Goal: Task Accomplishment & Management: Manage account settings

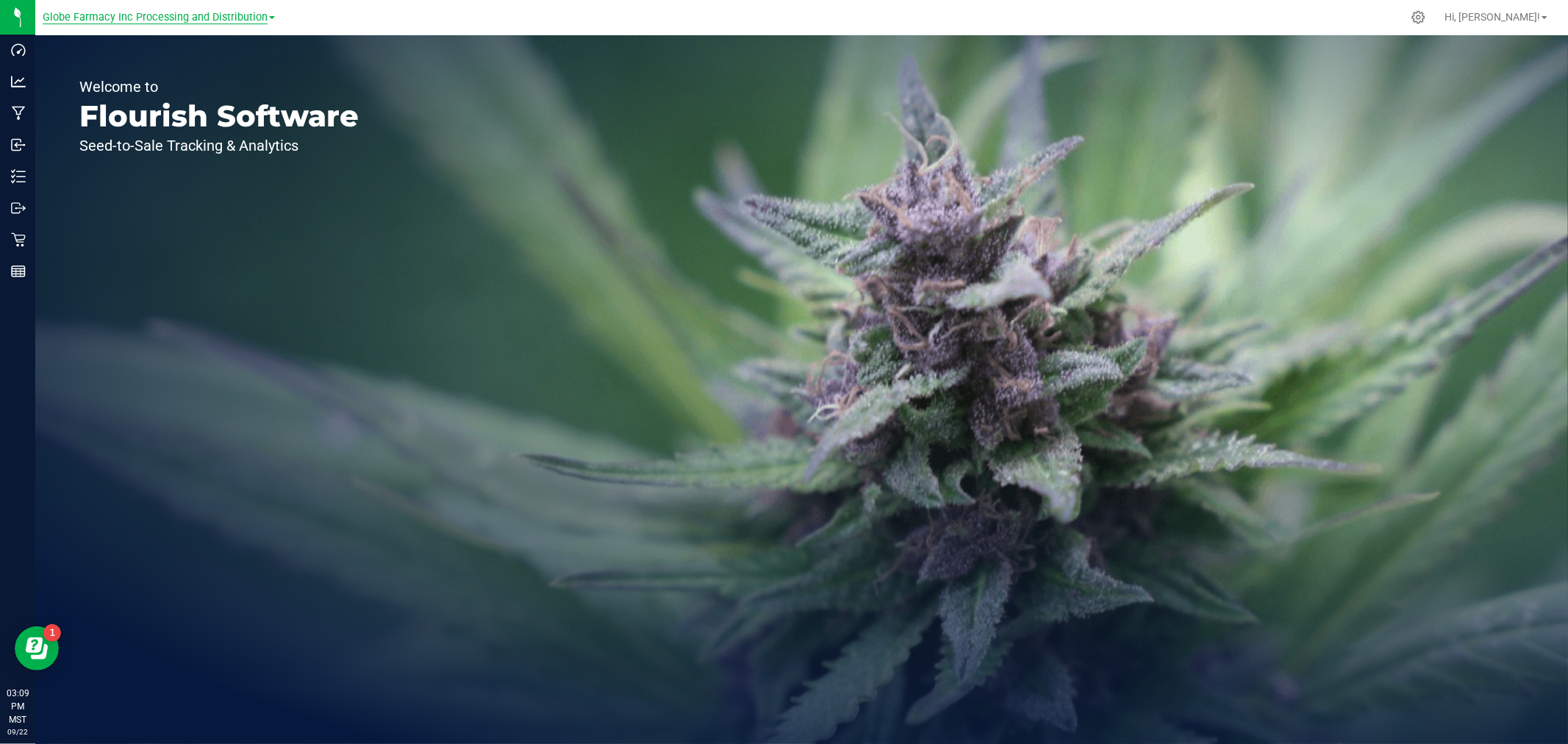
click at [223, 15] on span "Globe Farmacy Inc Processing and Distribution" at bounding box center [155, 18] width 225 height 14
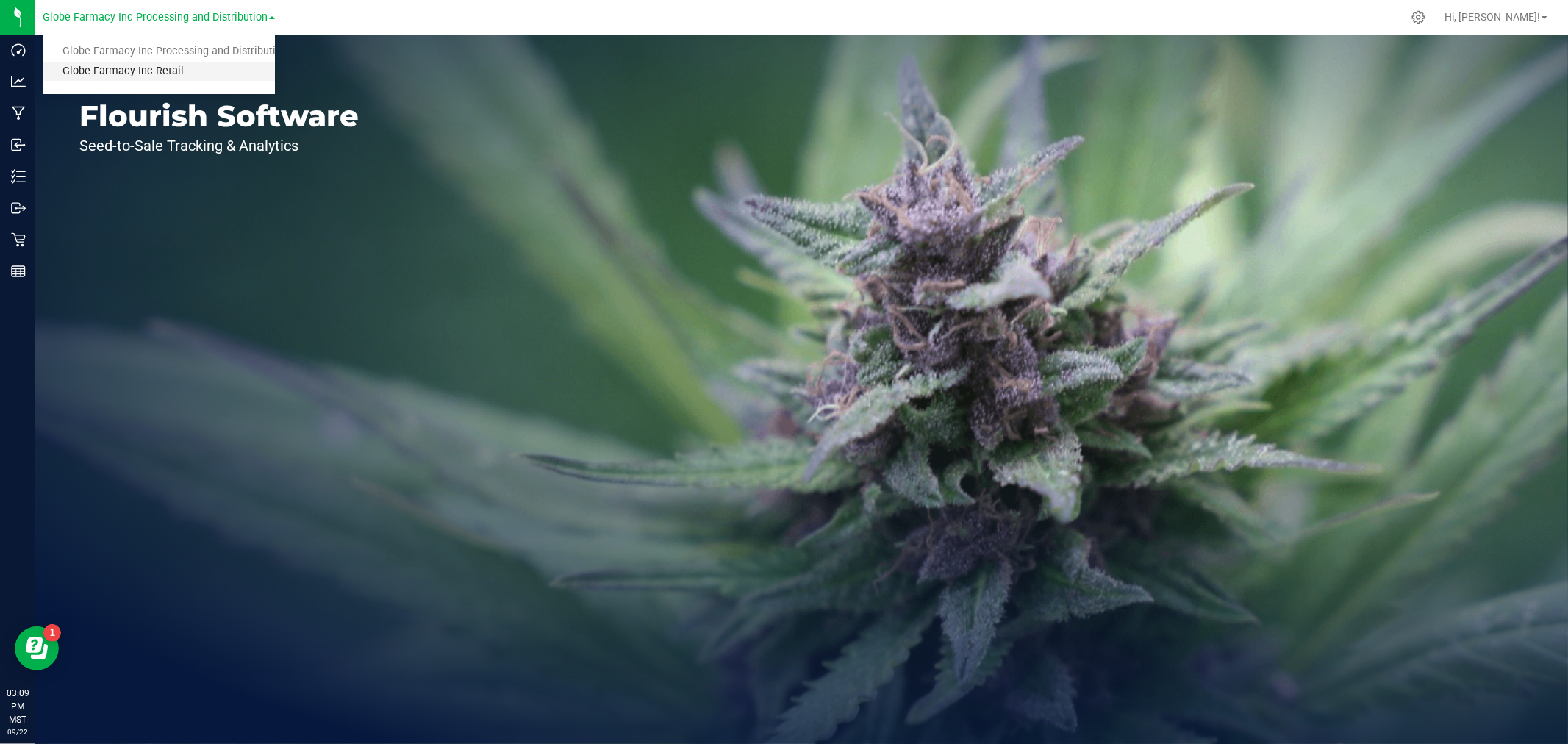
click at [155, 74] on link "Globe Farmacy Inc Retail" at bounding box center [158, 71] width 232 height 20
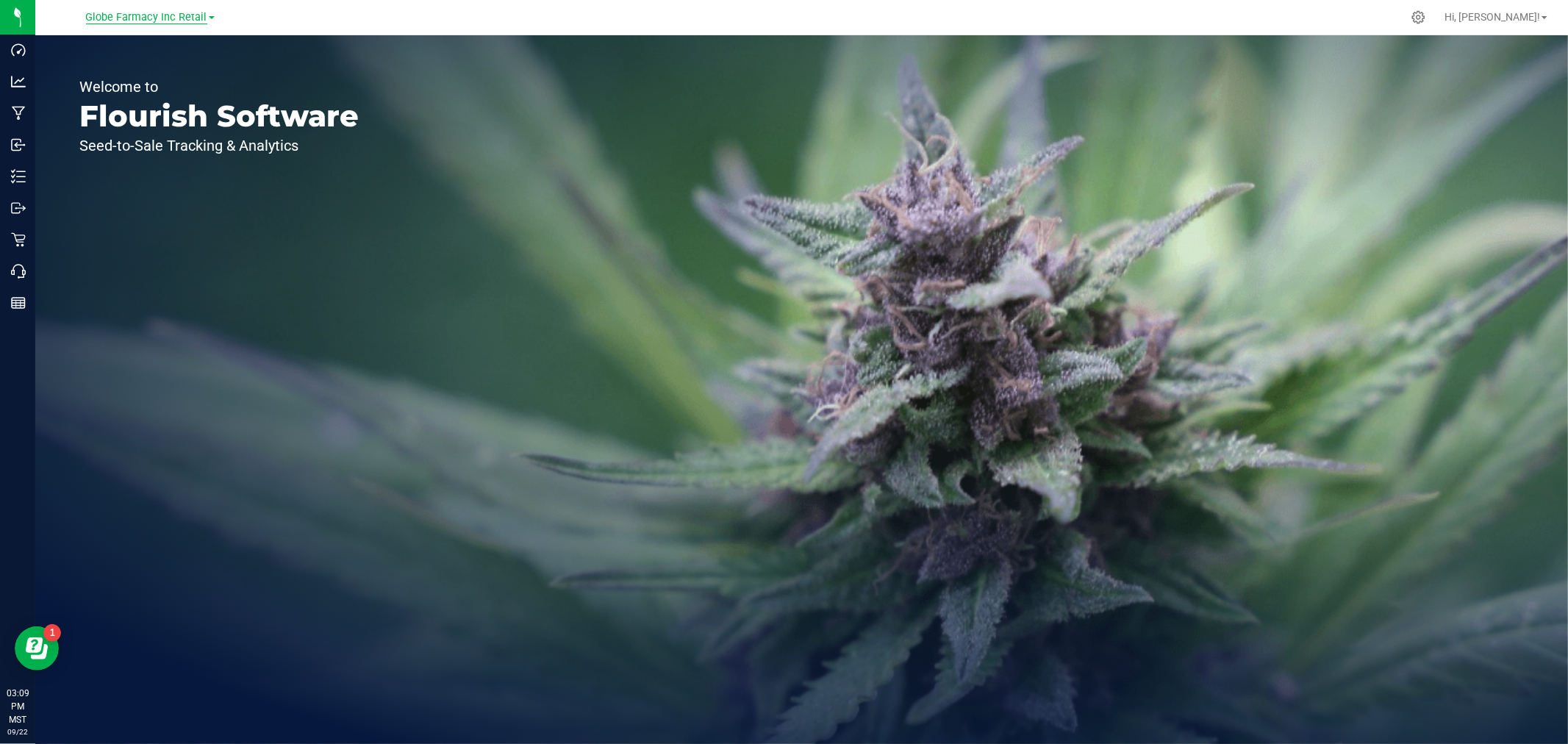
click at [171, 15] on span "Globe Farmacy Inc Retail" at bounding box center [147, 18] width 122 height 14
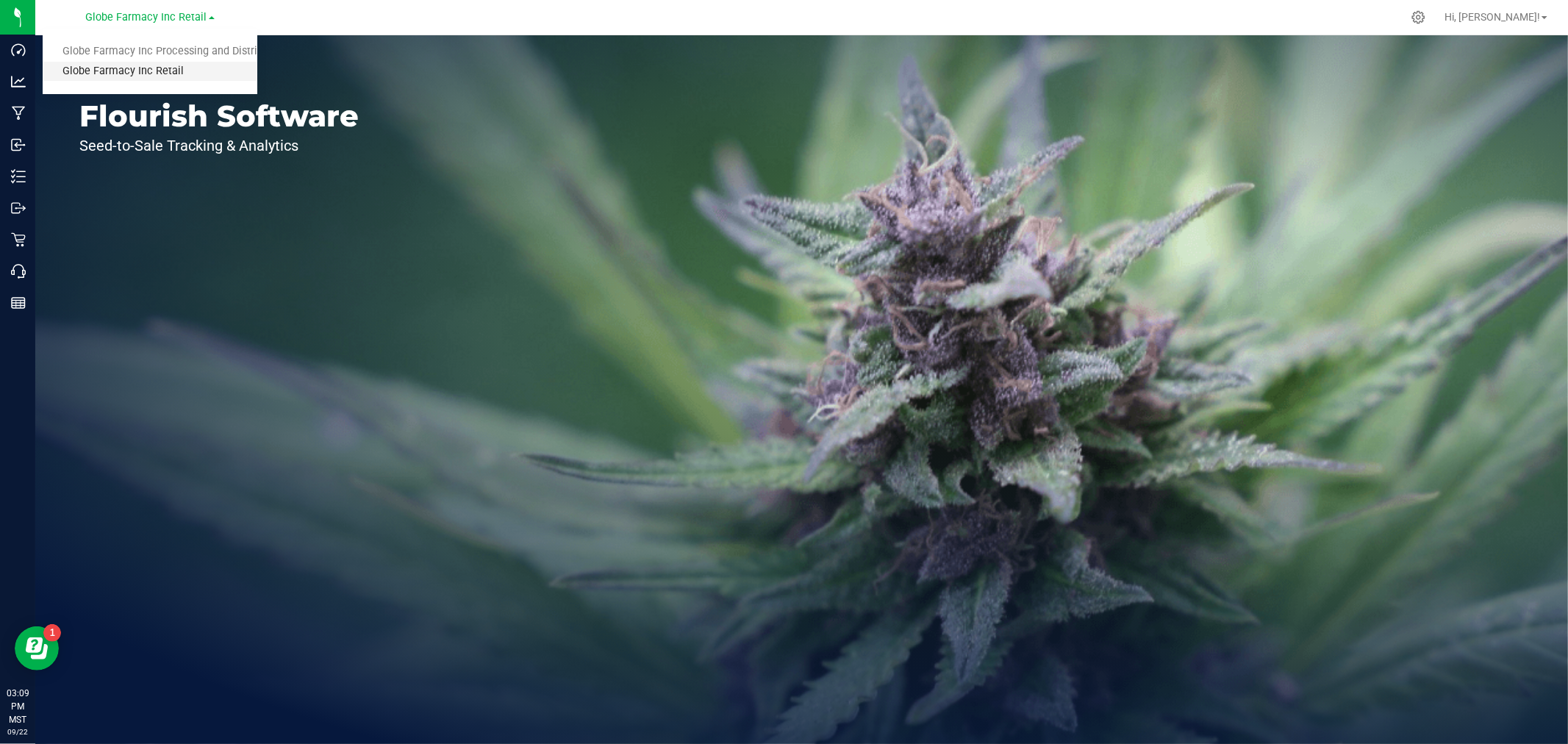
click at [149, 69] on link "Globe Farmacy Inc Retail" at bounding box center [150, 71] width 215 height 20
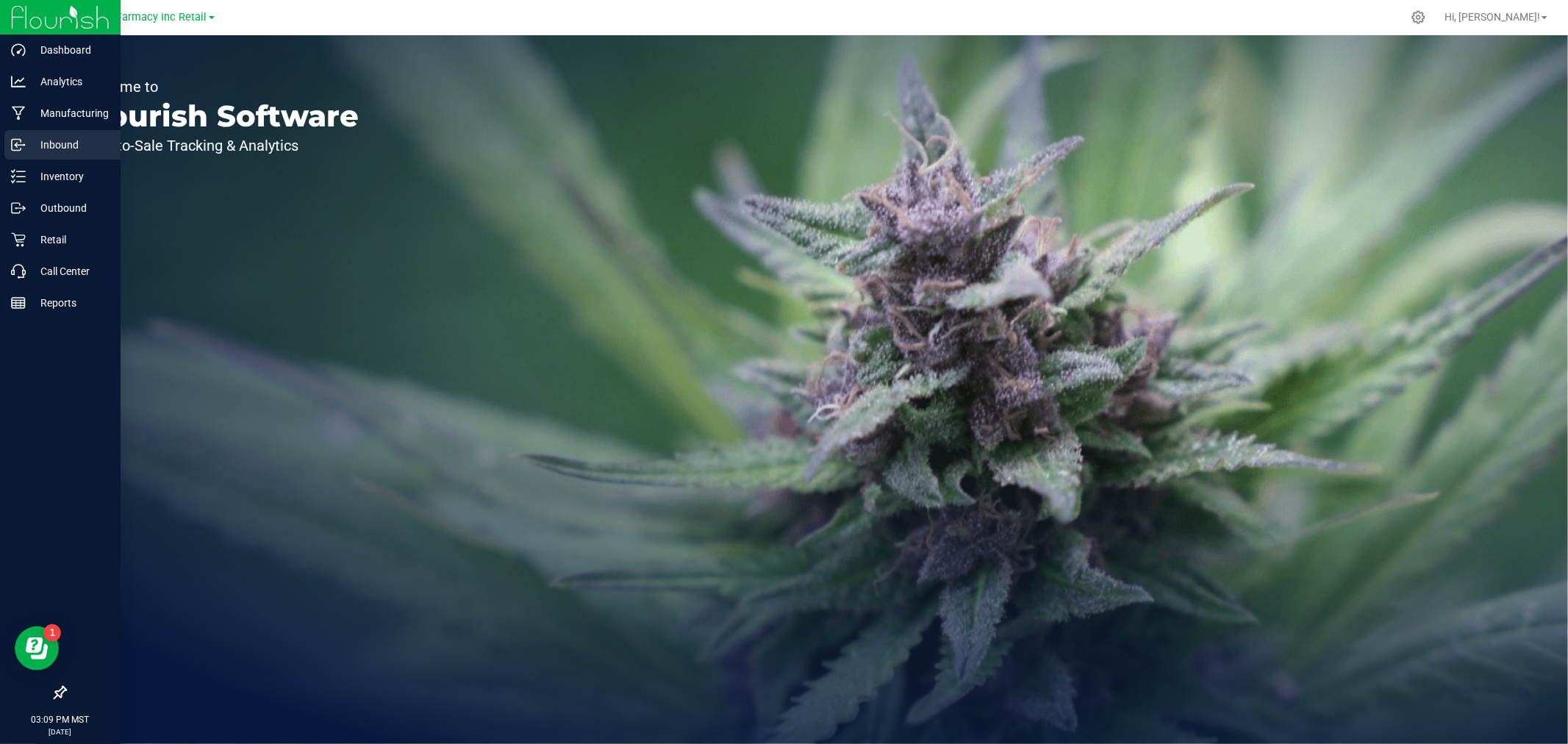
click at [59, 137] on p "Inbound" at bounding box center [69, 144] width 88 height 17
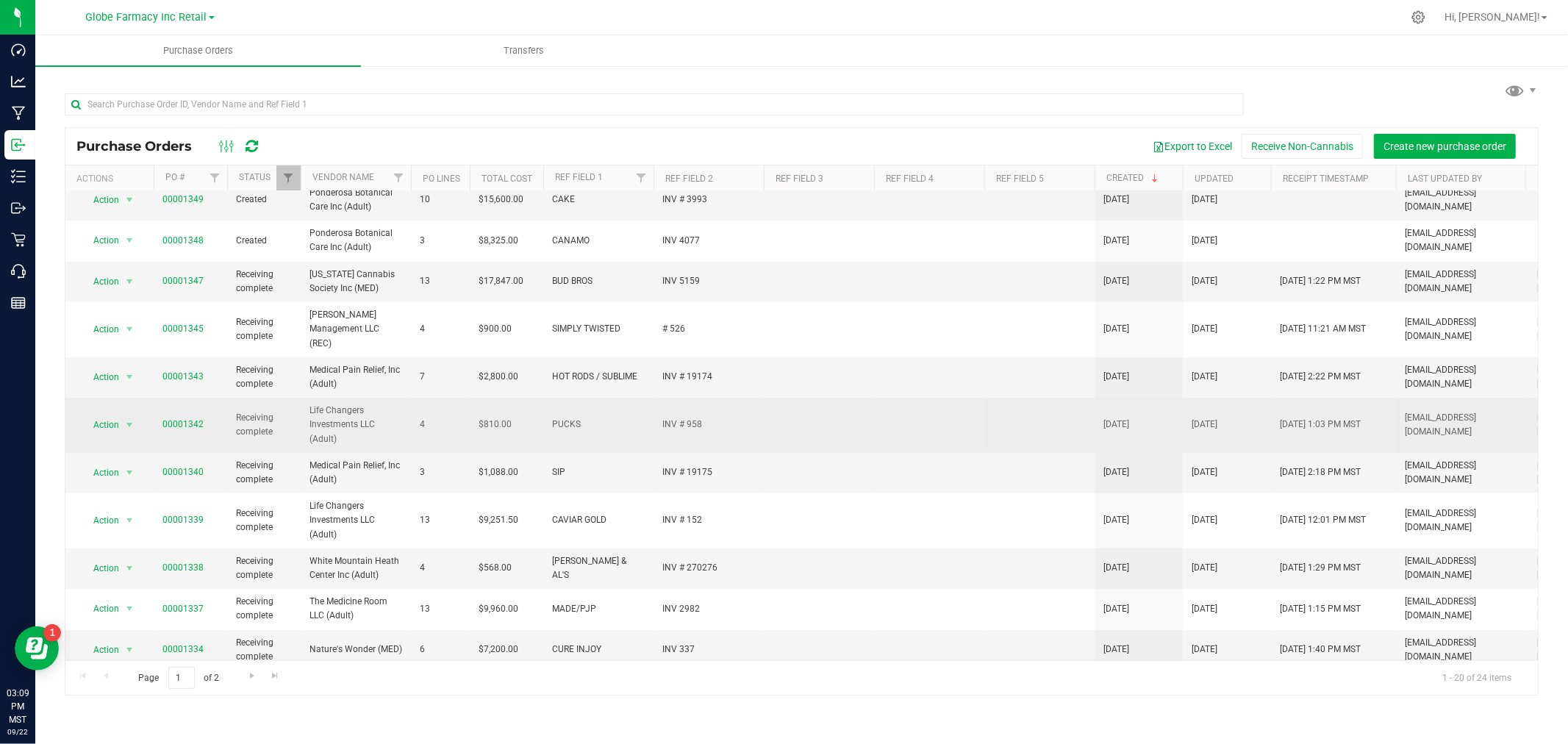
scroll to position [393, 0]
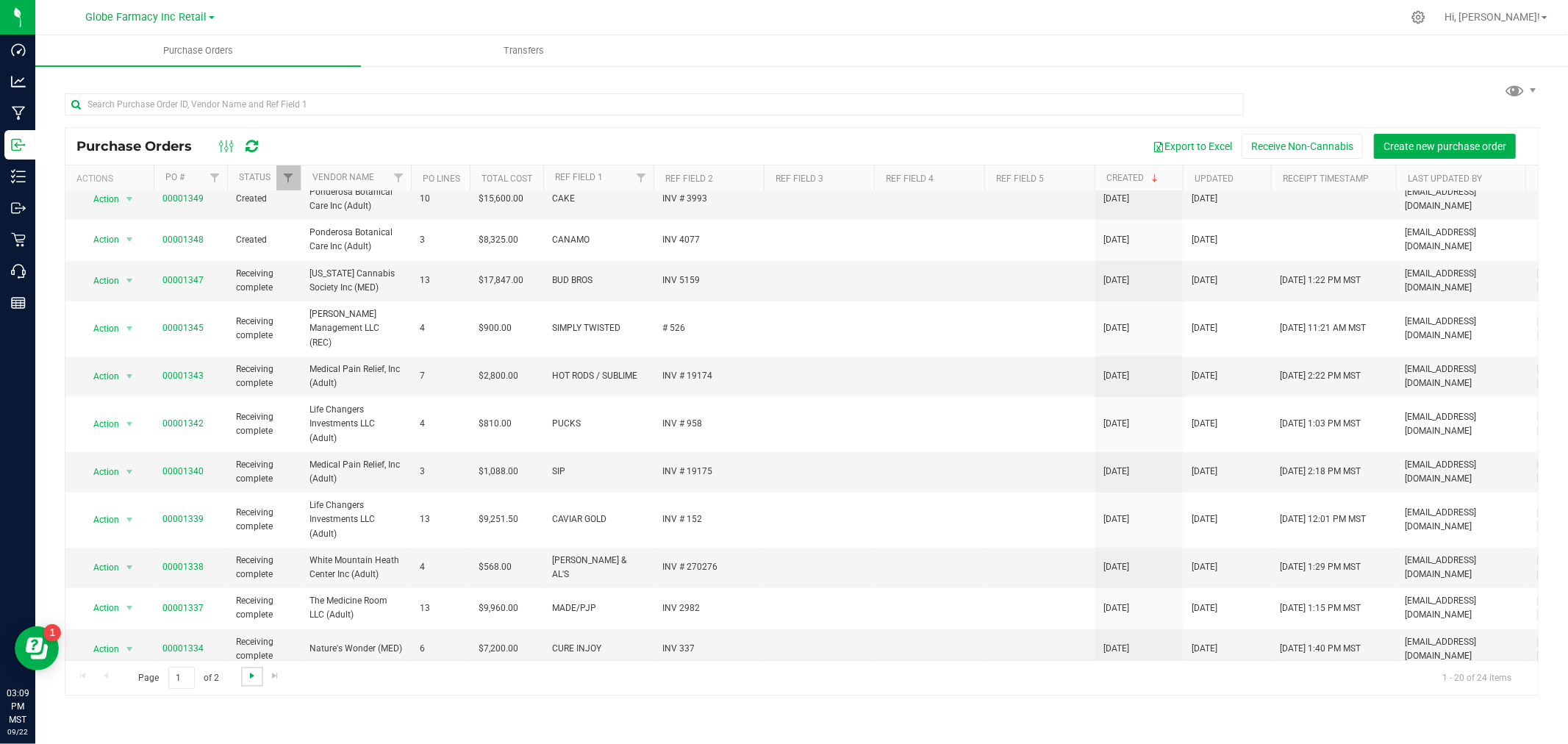
click at [249, 567] on span "Go to the next page" at bounding box center [252, 676] width 12 height 12
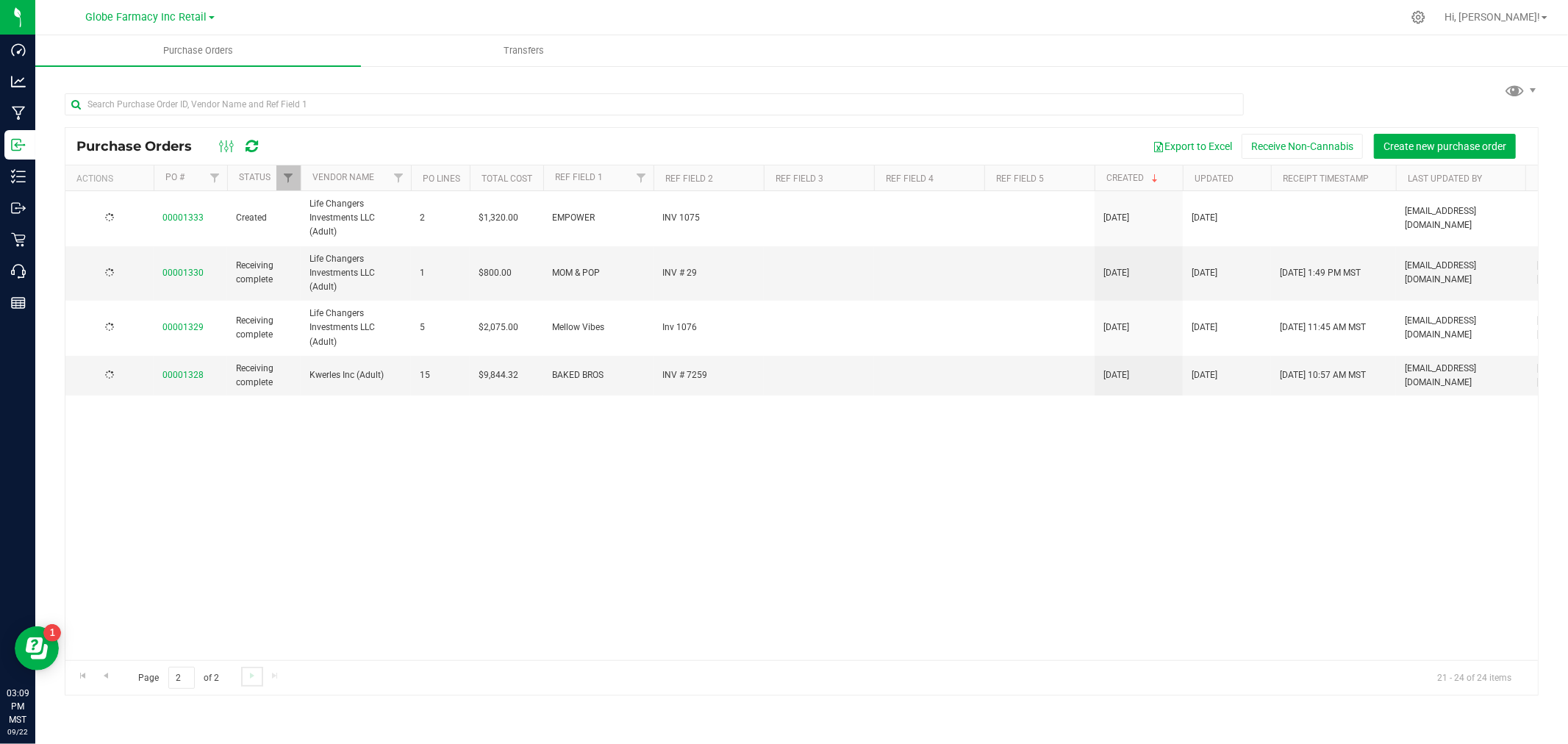
scroll to position [0, 0]
click at [110, 567] on span "Go to the previous page" at bounding box center [106, 676] width 12 height 12
